Goal: Find specific page/section: Find specific page/section

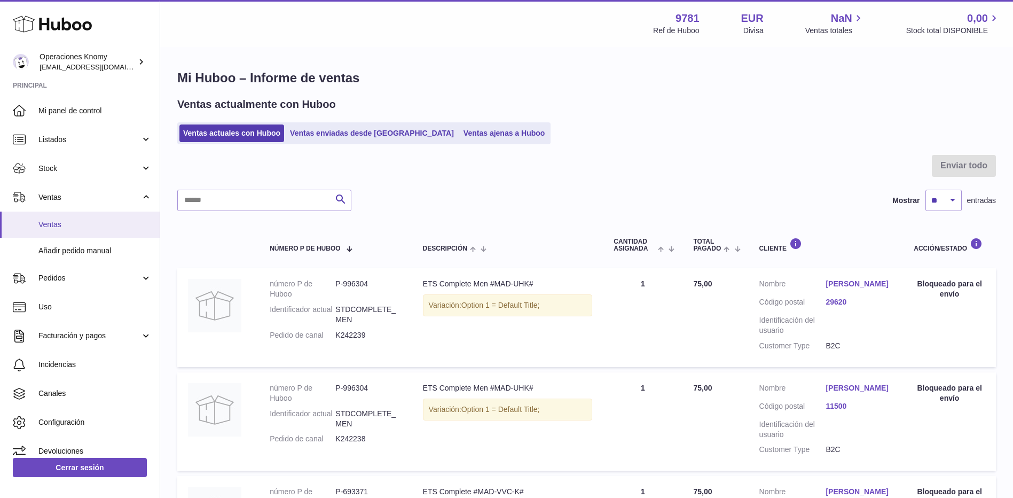
click at [89, 227] on span "Ventas" at bounding box center [94, 224] width 113 height 10
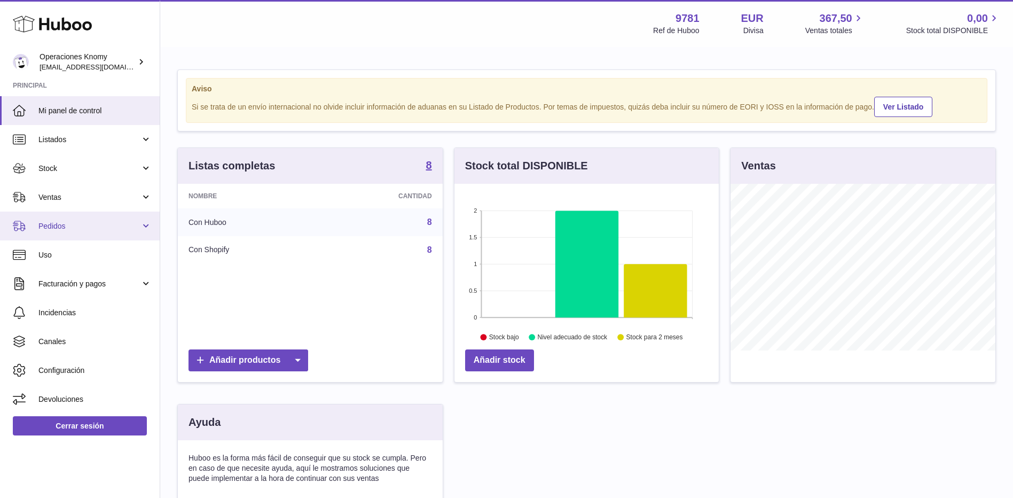
scroll to position [167, 267]
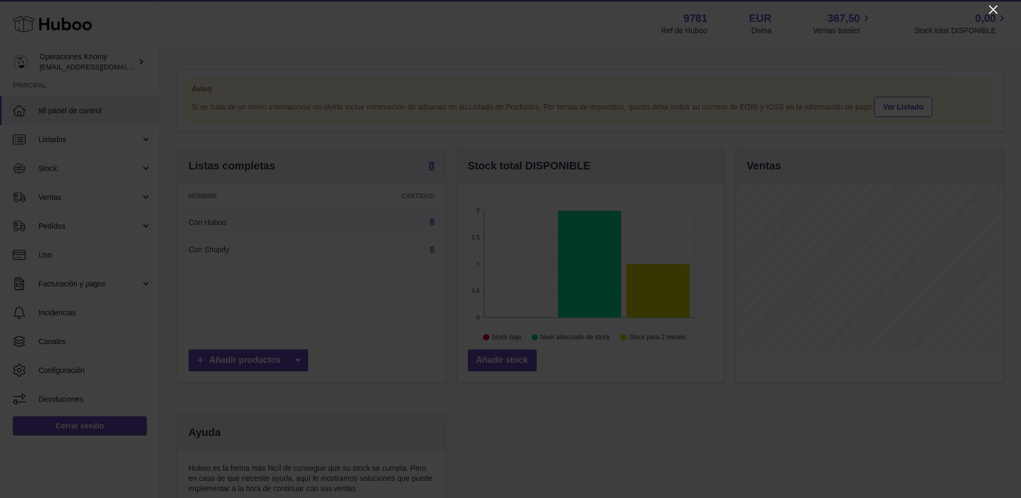
click at [996, 7] on icon "Close" at bounding box center [993, 9] width 9 height 9
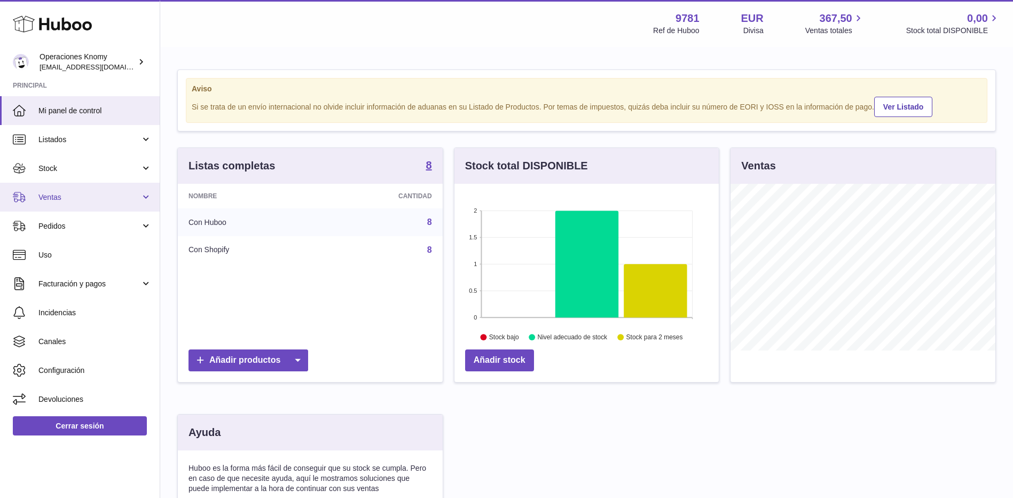
click at [59, 200] on span "Ventas" at bounding box center [89, 197] width 102 height 10
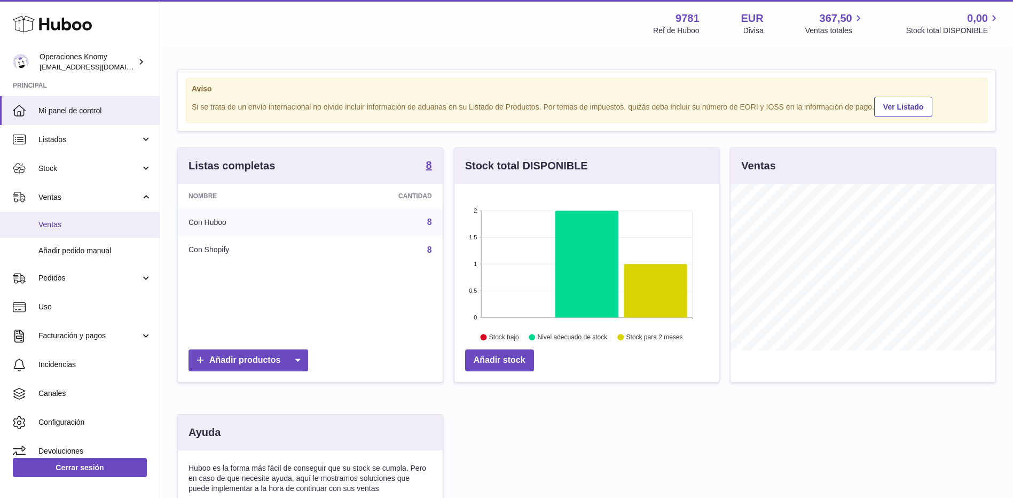
click at [85, 227] on span "Ventas" at bounding box center [94, 224] width 113 height 10
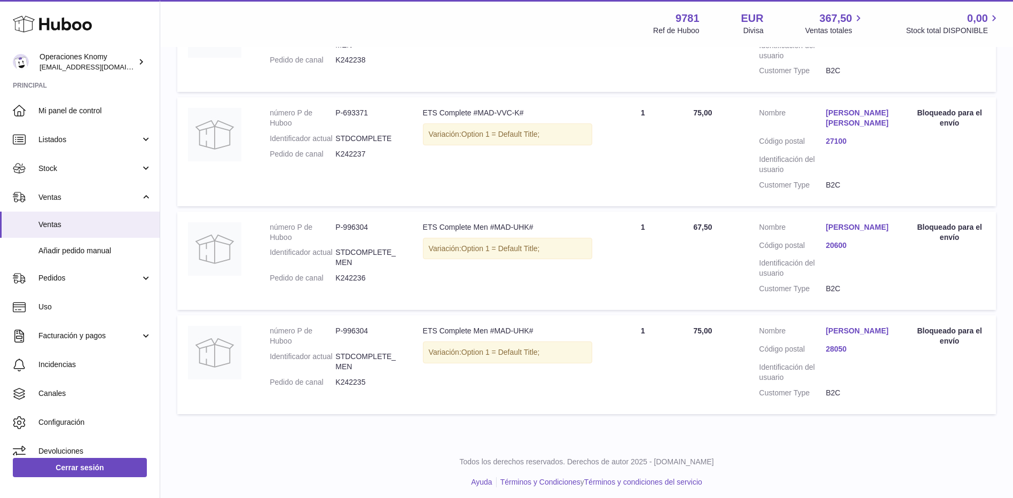
scroll to position [404, 0]
